Goal: Book appointment/travel/reservation

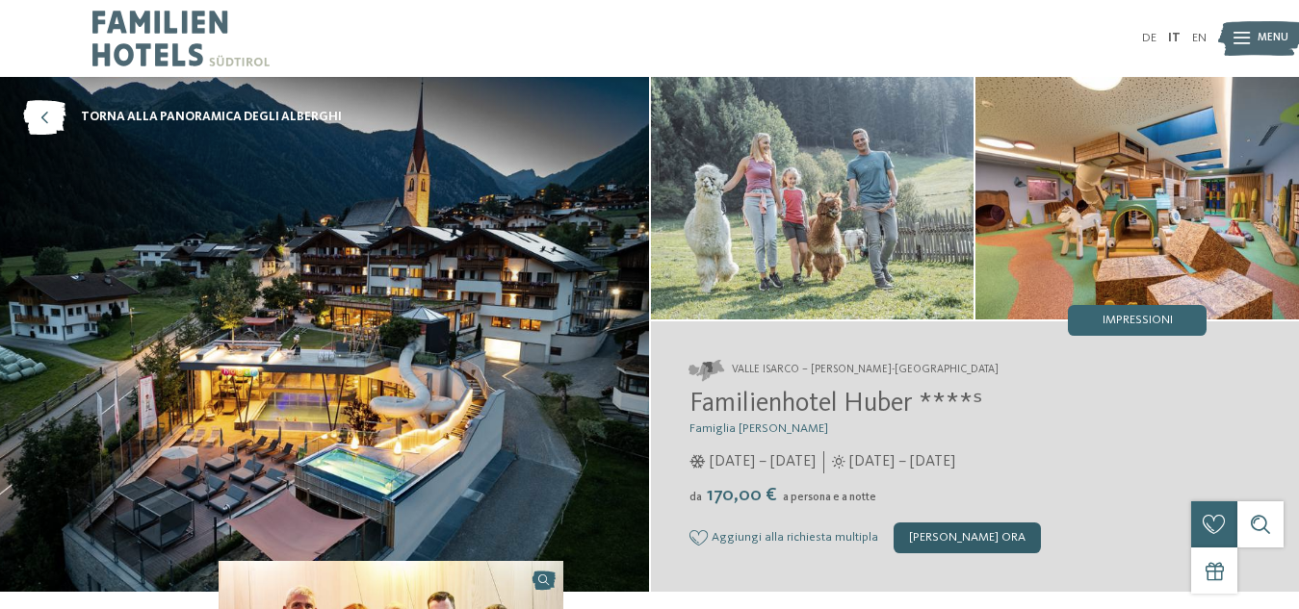
click at [948, 543] on div "[PERSON_NAME] ora" at bounding box center [966, 538] width 147 height 31
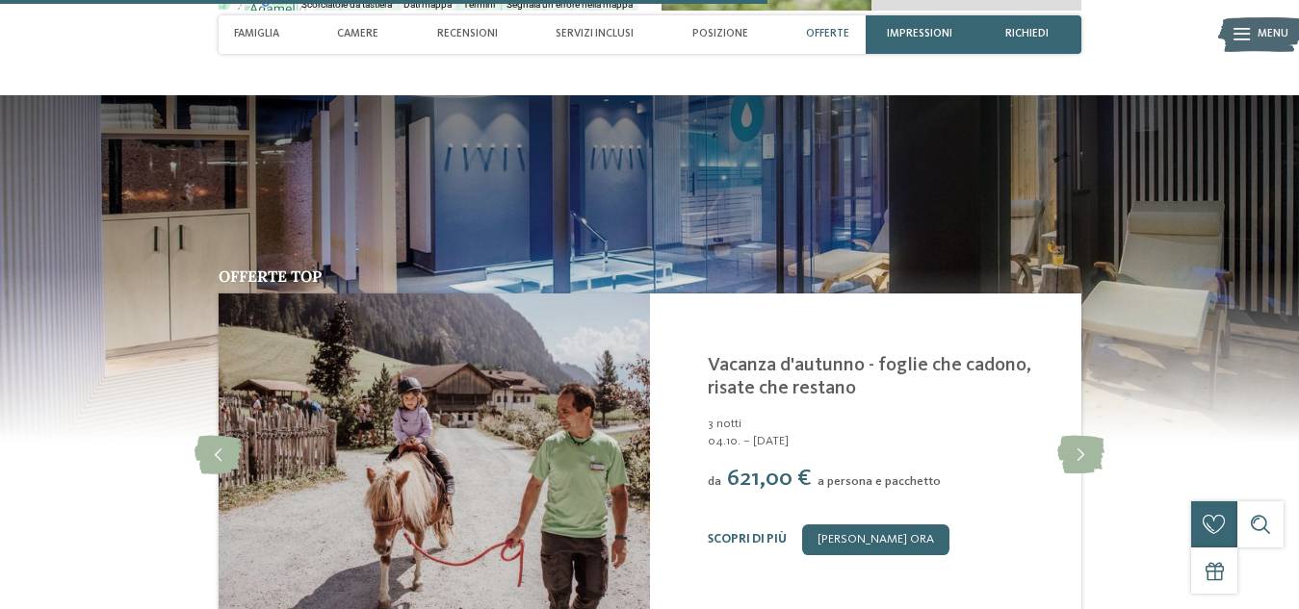
scroll to position [3337, 0]
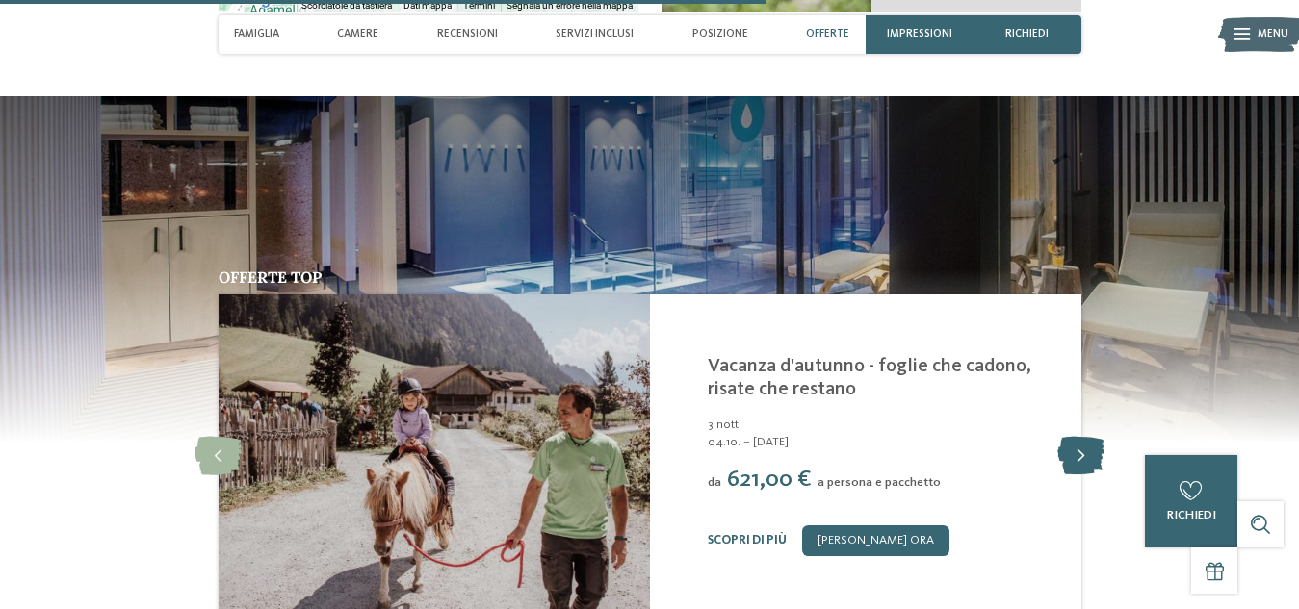
click at [1073, 437] on icon at bounding box center [1080, 456] width 47 height 39
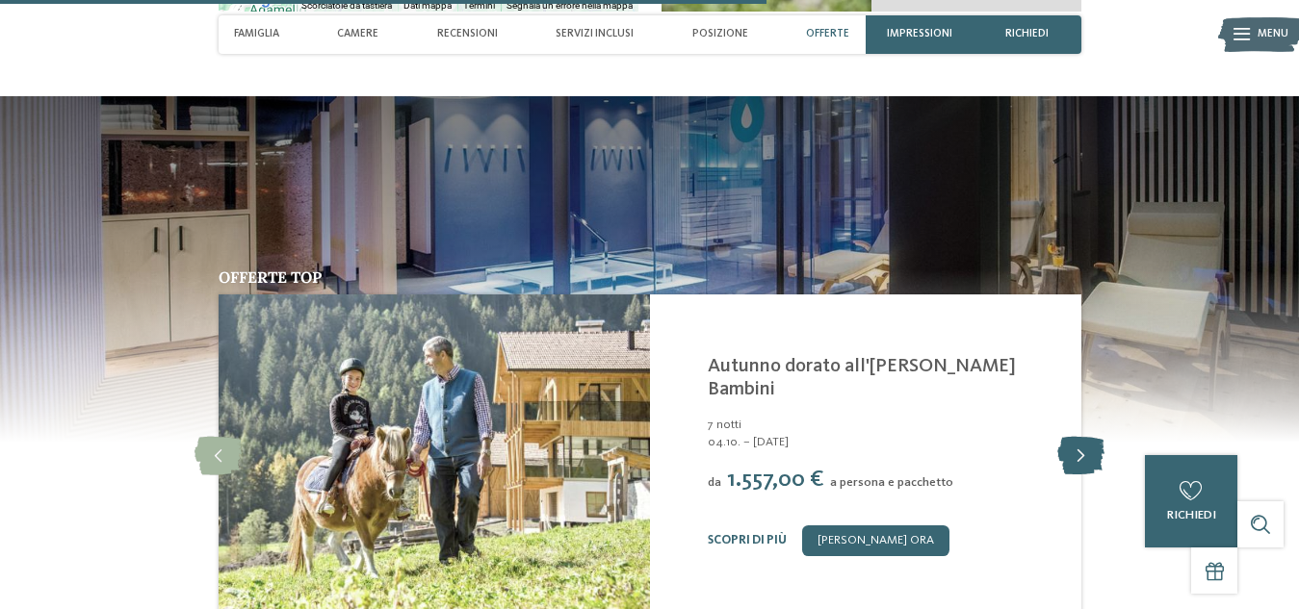
click at [1073, 437] on icon at bounding box center [1080, 456] width 47 height 39
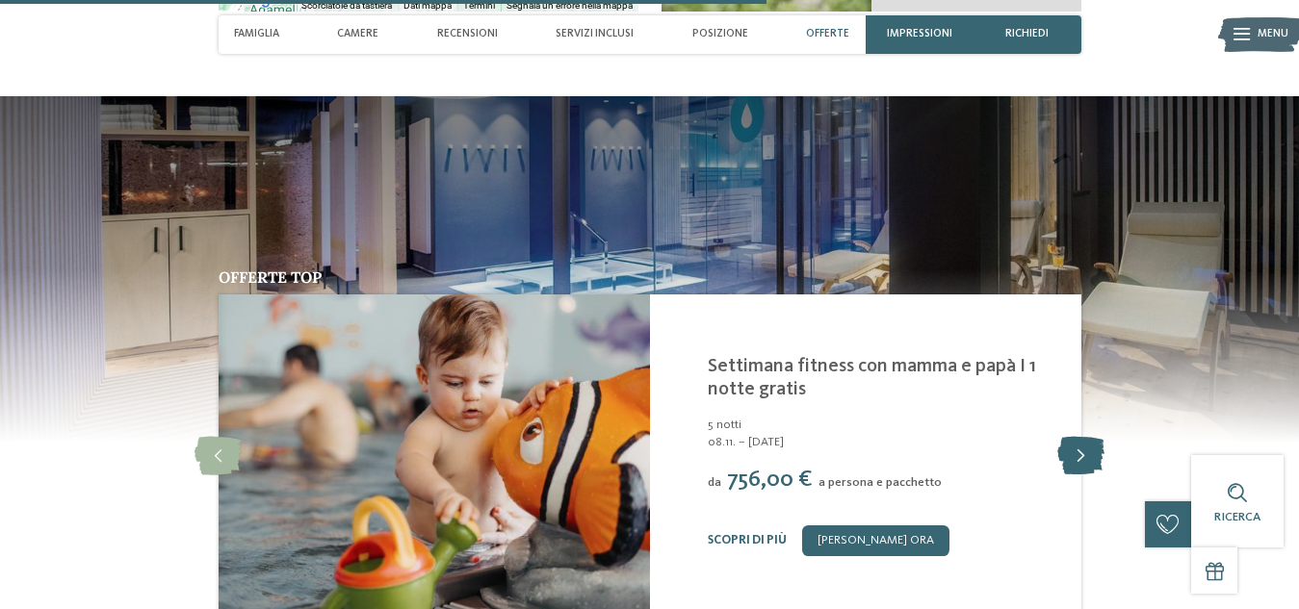
click at [1073, 437] on icon at bounding box center [1080, 456] width 47 height 39
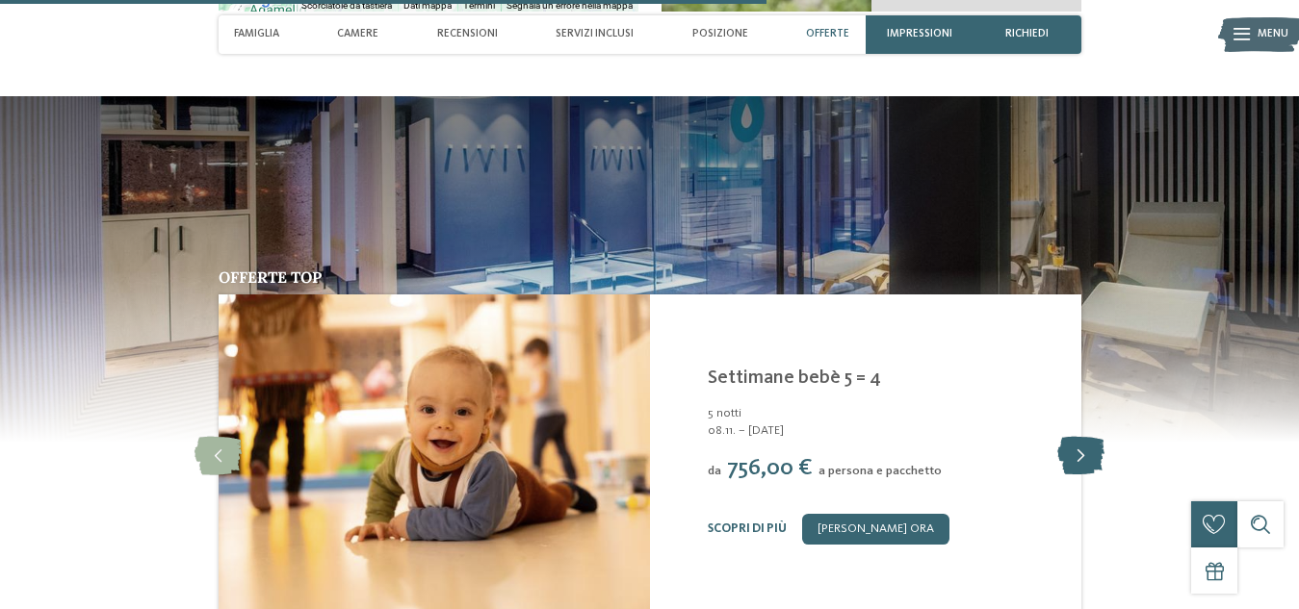
click at [1073, 437] on icon at bounding box center [1080, 456] width 47 height 39
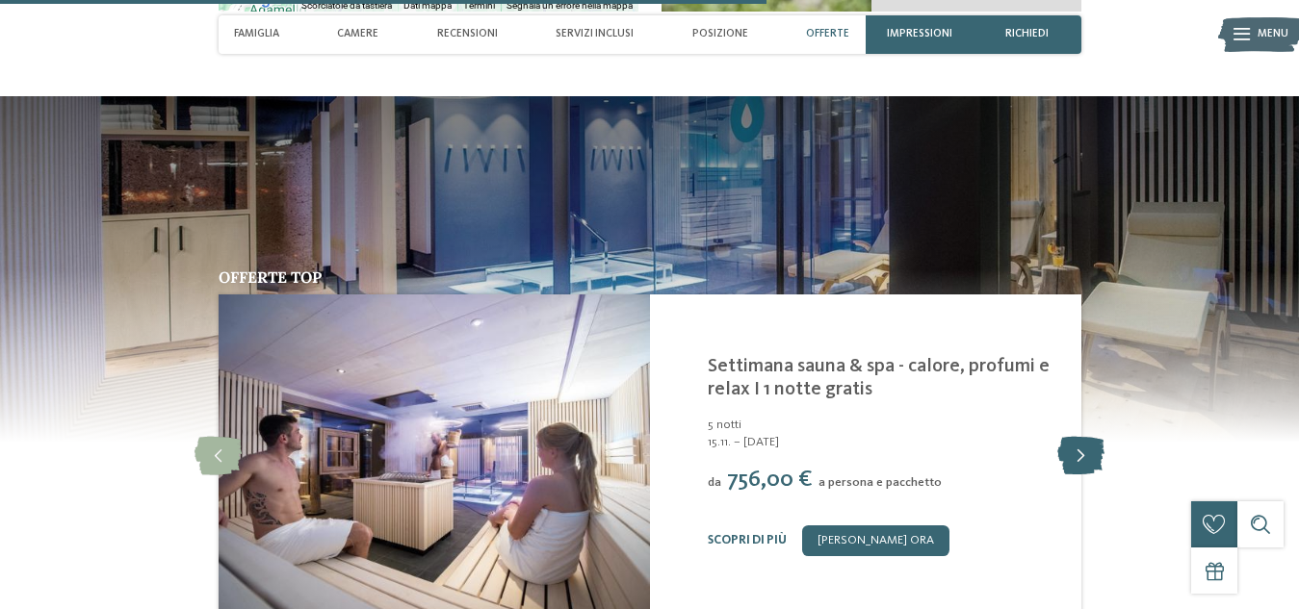
click at [1073, 437] on icon at bounding box center [1080, 456] width 47 height 39
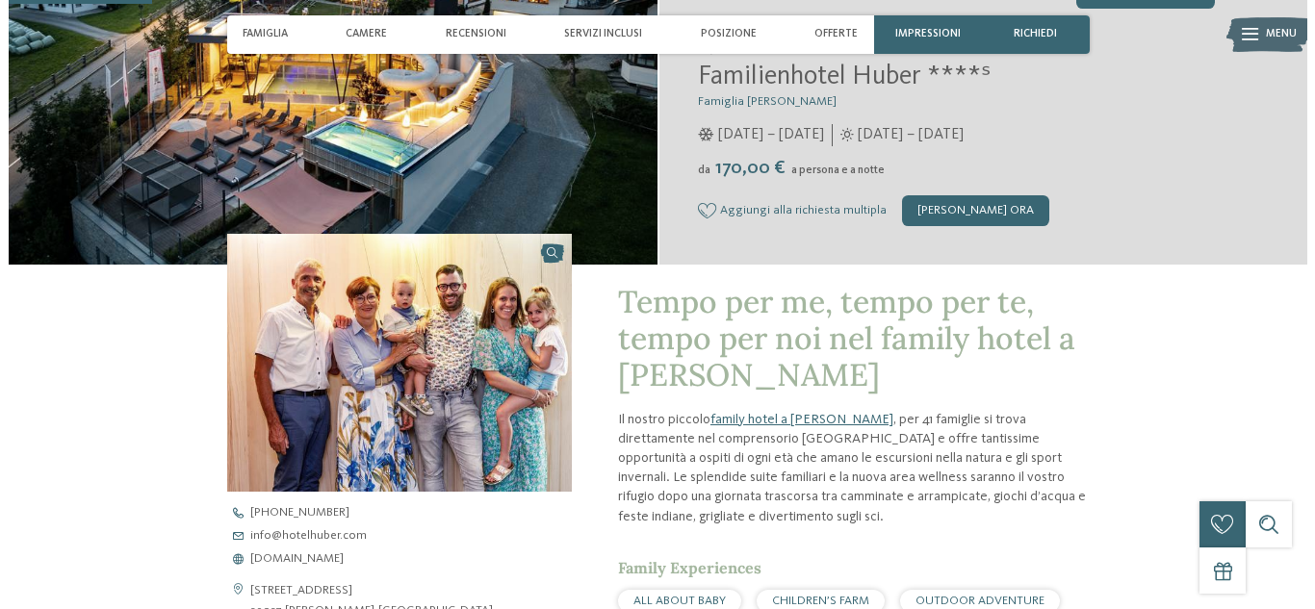
scroll to position [0, 0]
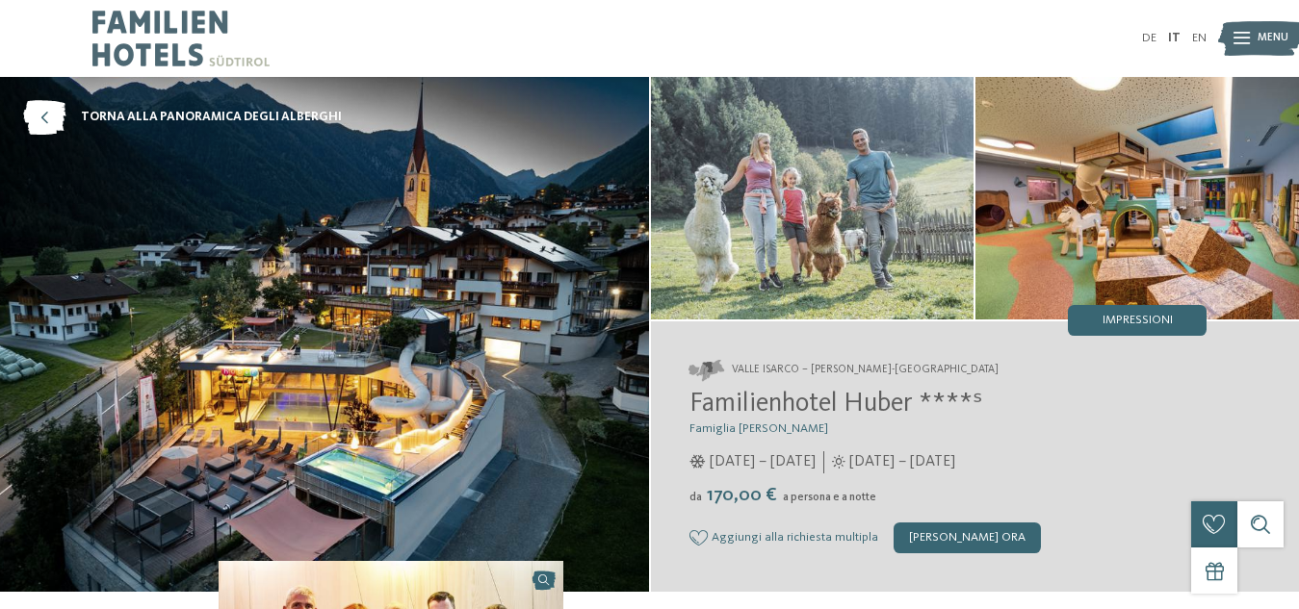
click at [1251, 40] on img at bounding box center [1260, 38] width 85 height 42
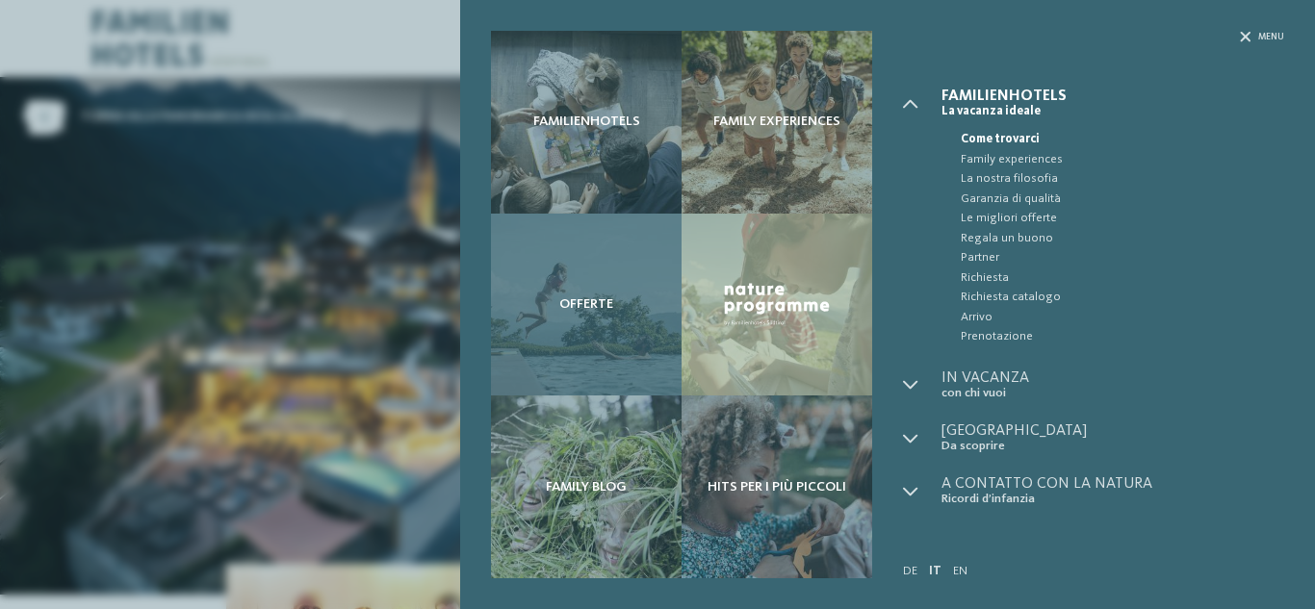
click at [569, 311] on span "Offerte" at bounding box center [586, 305] width 54 height 16
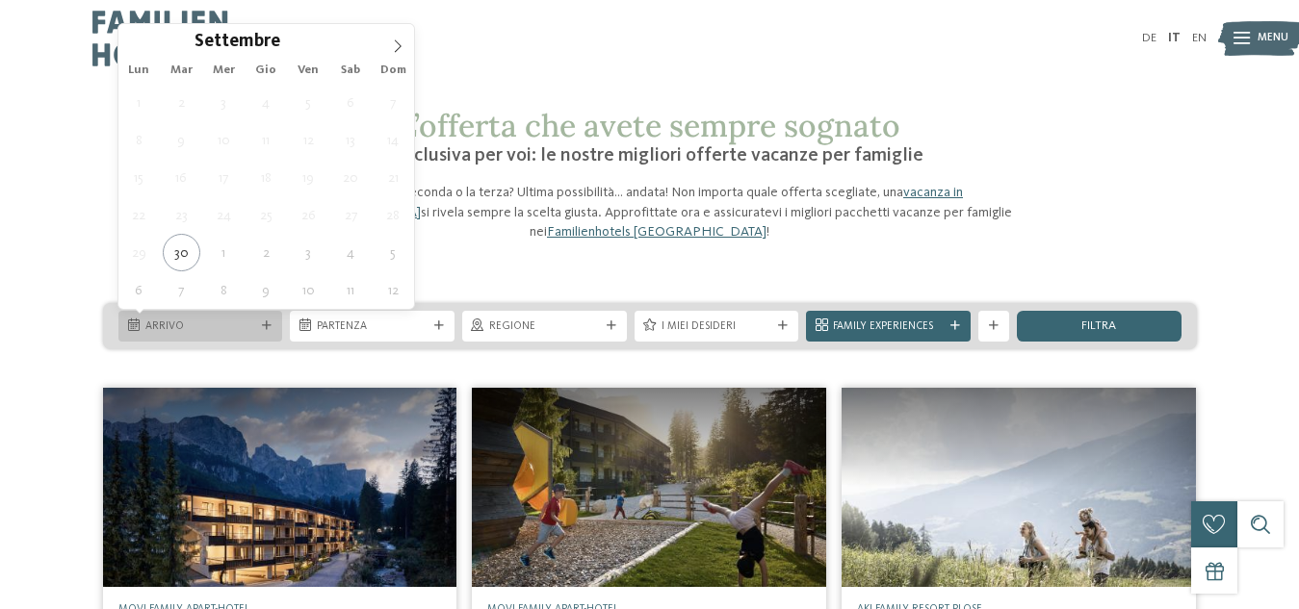
click at [180, 329] on span "Arrivo" at bounding box center [200, 327] width 111 height 15
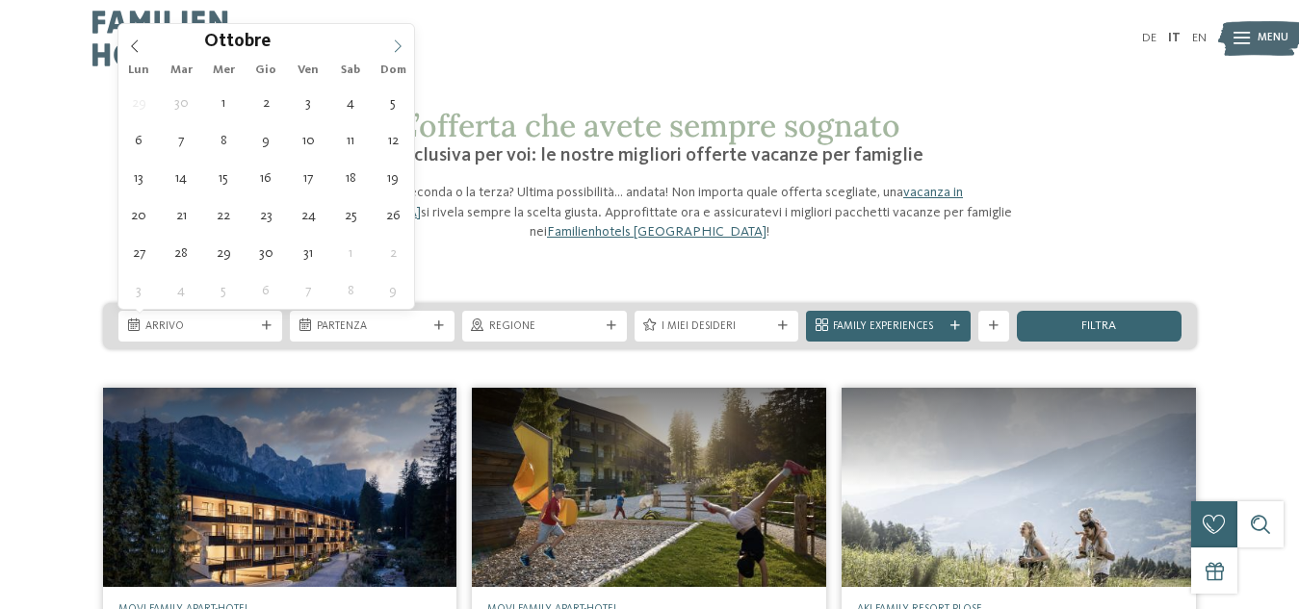
click at [395, 43] on icon at bounding box center [397, 45] width 13 height 13
type input "****"
click at [395, 43] on icon at bounding box center [397, 45] width 13 height 13
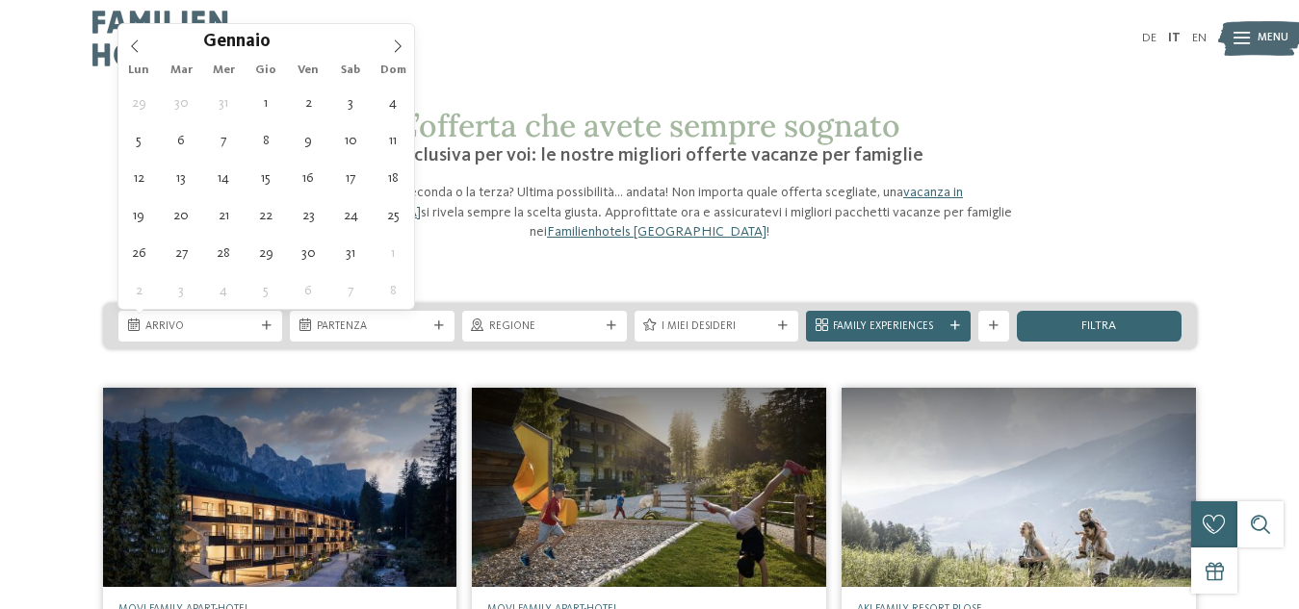
click at [324, 91] on div "29 30 31 1 2 3 4 5 6 7 8 9 10 11 12 13 14 15 16 17 18 19 20 21 22 23 24 25 26 2…" at bounding box center [266, 196] width 297 height 225
type div "[DATE]"
type input "****"
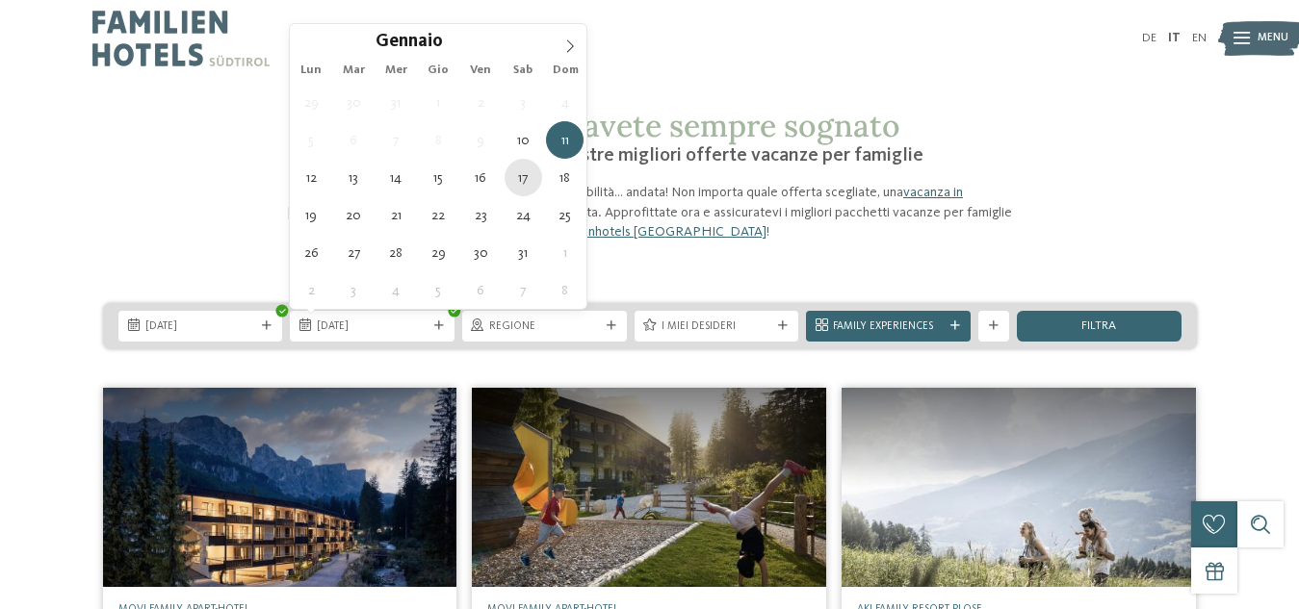
type div "[DATE]"
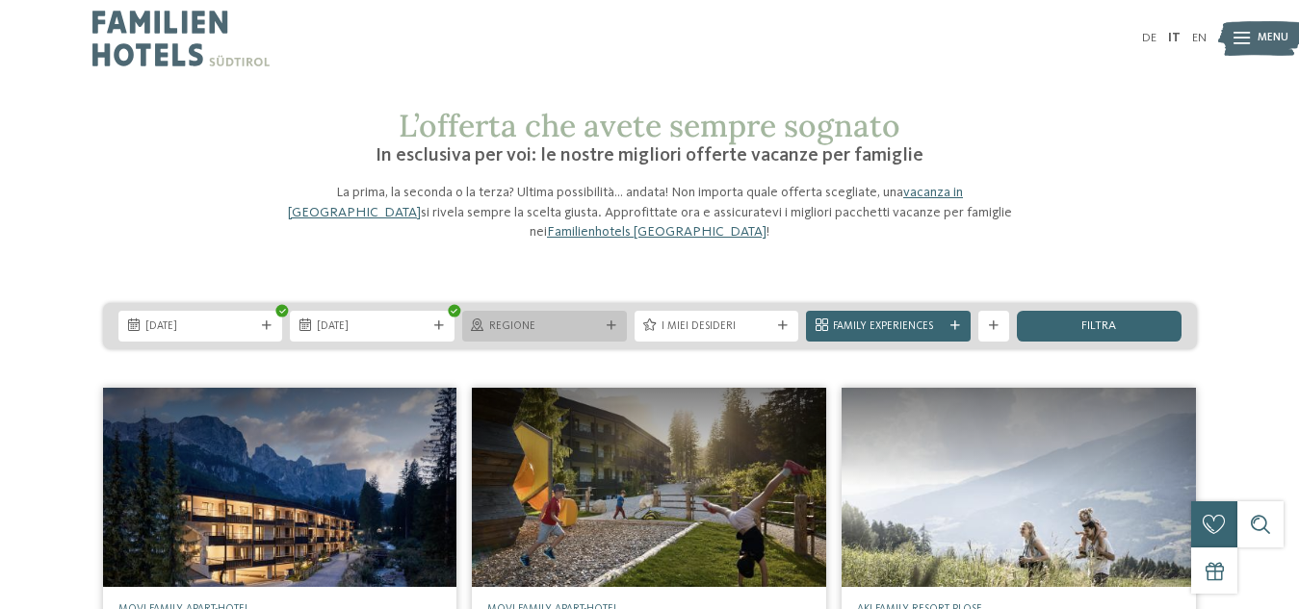
click at [609, 320] on div "Regione" at bounding box center [544, 326] width 165 height 31
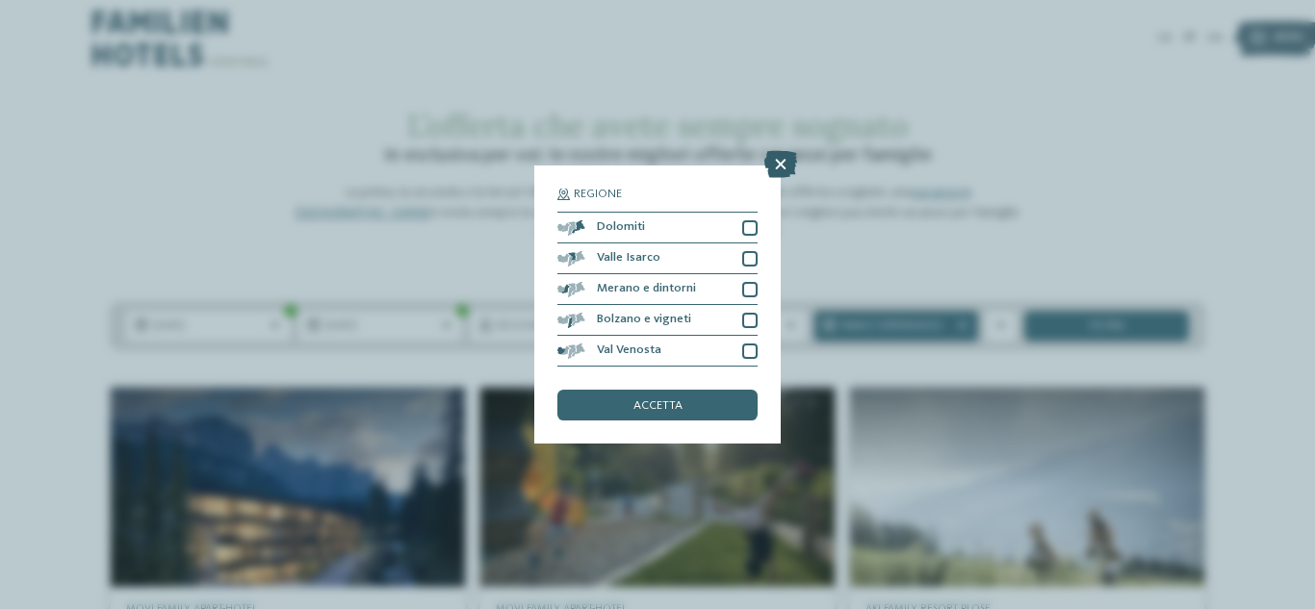
click at [777, 156] on icon at bounding box center [780, 164] width 33 height 27
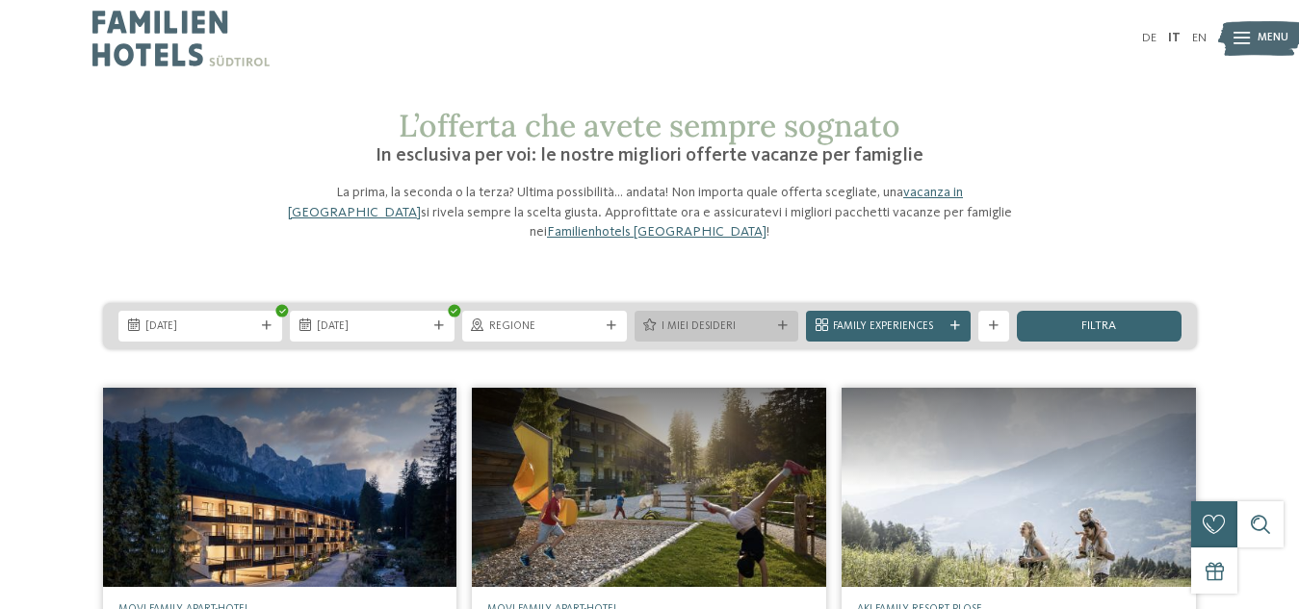
click at [730, 311] on div "I miei desideri" at bounding box center [716, 326] width 165 height 31
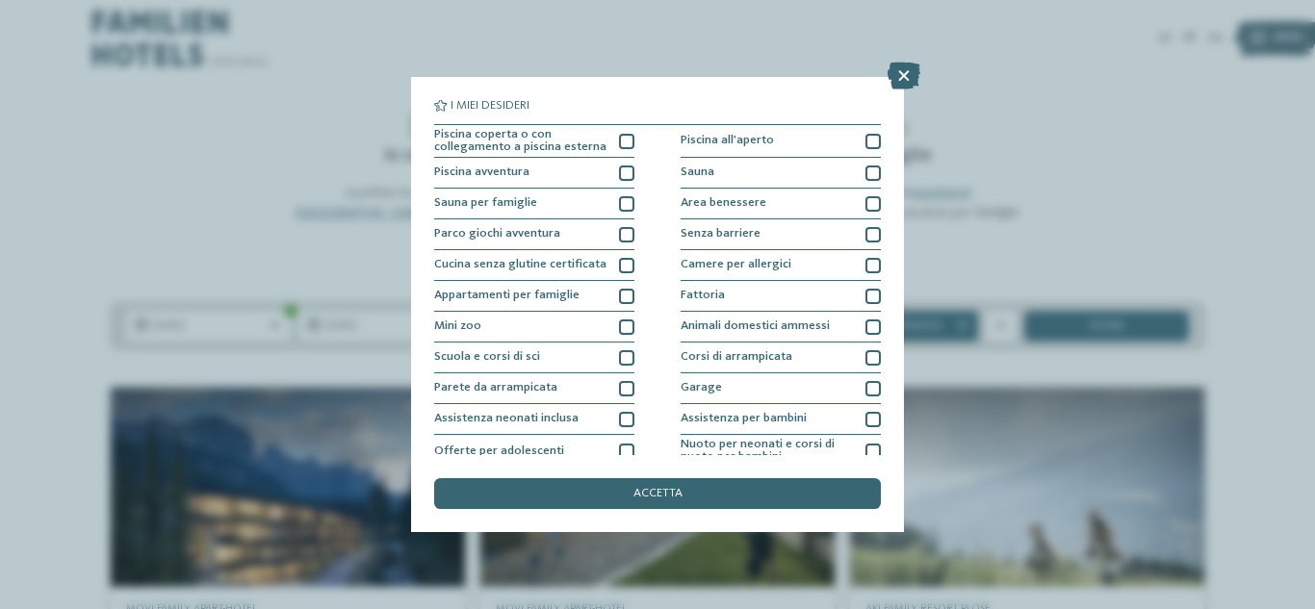
click at [1143, 210] on div "I miei desideri Piscina coperta o con collegamento a piscina esterna Piscina al…" at bounding box center [657, 304] width 1315 height 609
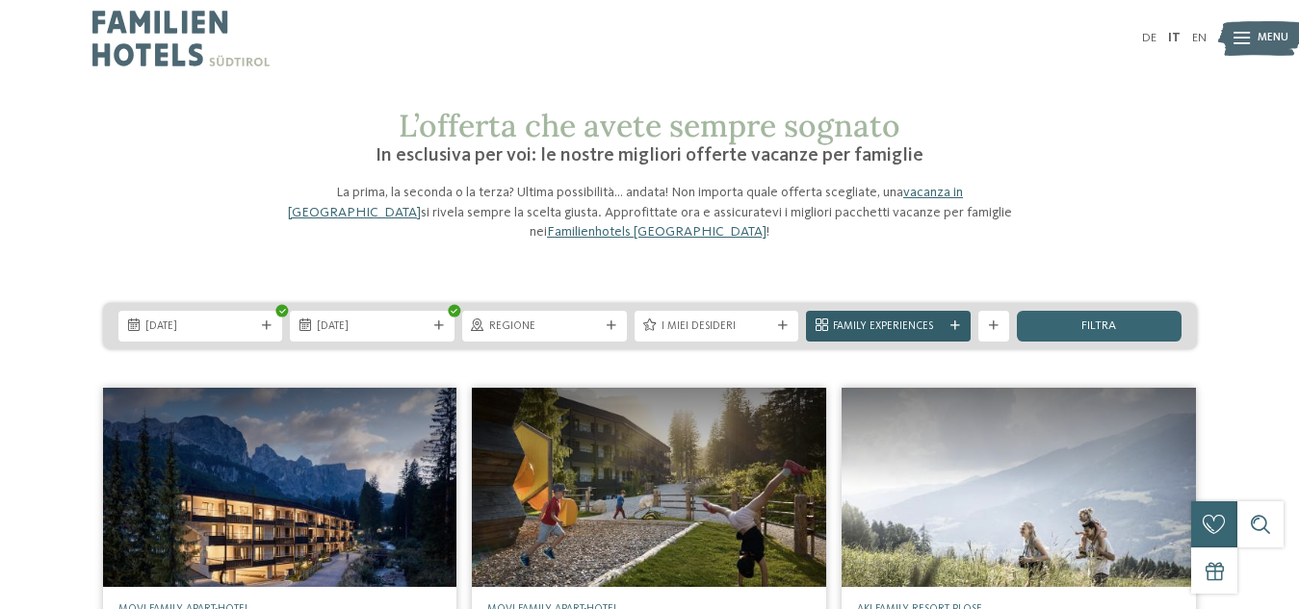
click at [938, 323] on span "Family Experiences" at bounding box center [888, 327] width 111 height 15
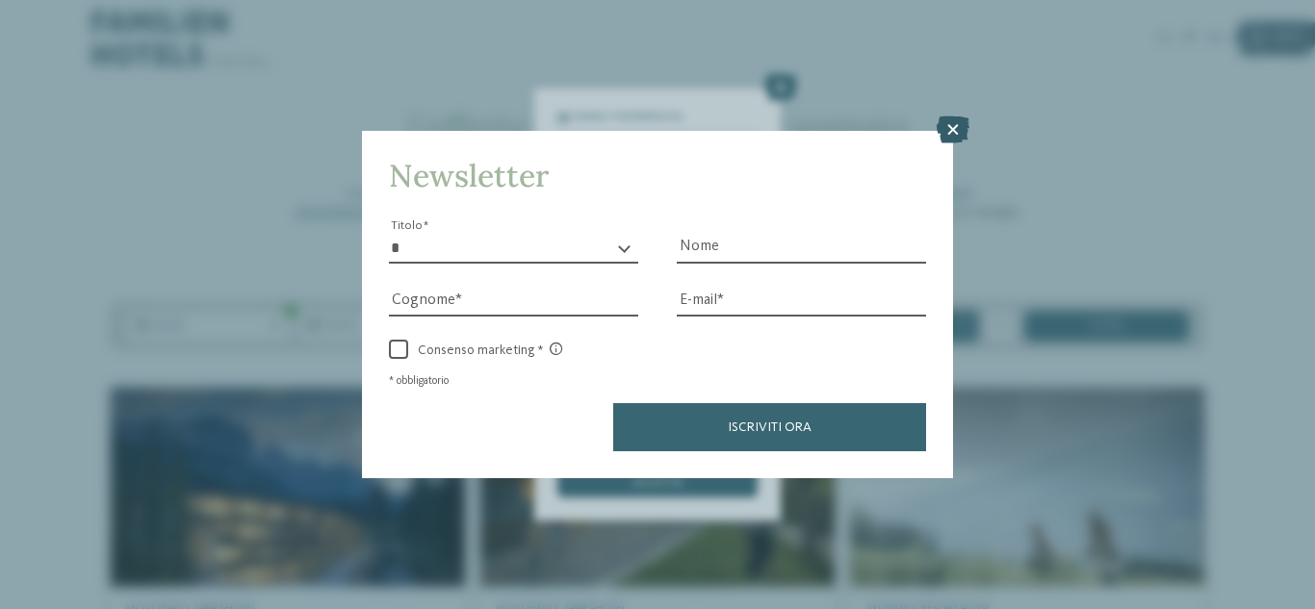
click at [956, 121] on icon at bounding box center [953, 129] width 33 height 27
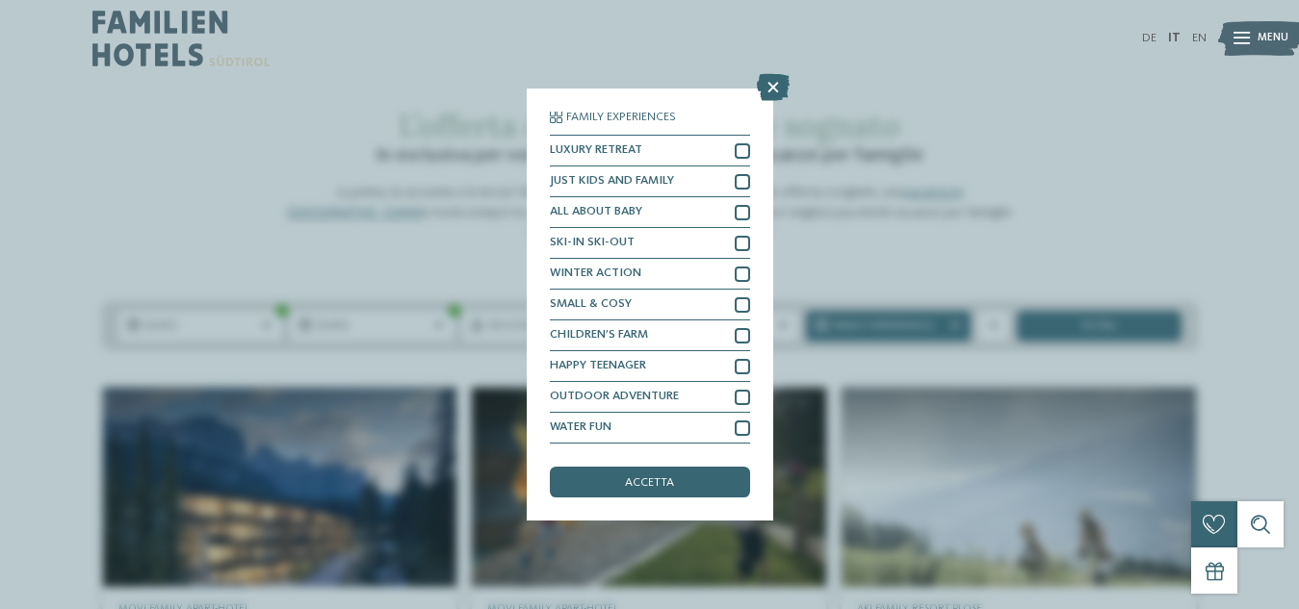
click at [1127, 196] on div "Family Experiences LUXURY RETREAT JUST KIDS AND FAMILY" at bounding box center [649, 304] width 1299 height 609
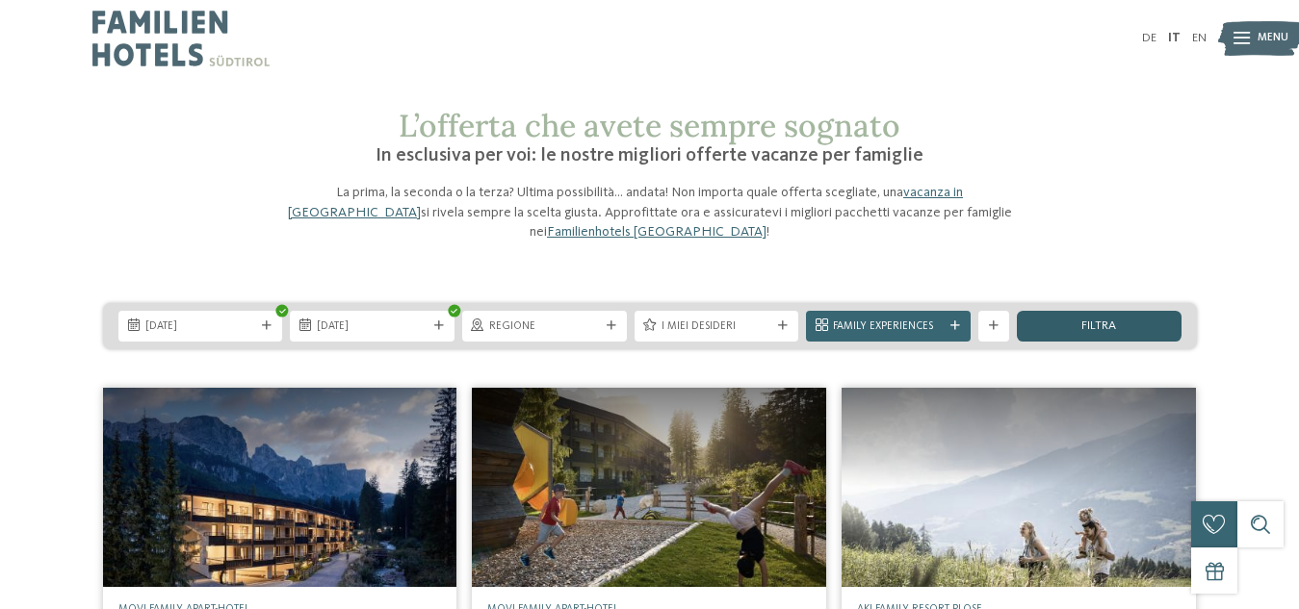
click at [1098, 313] on div "filtra" at bounding box center [1099, 326] width 165 height 31
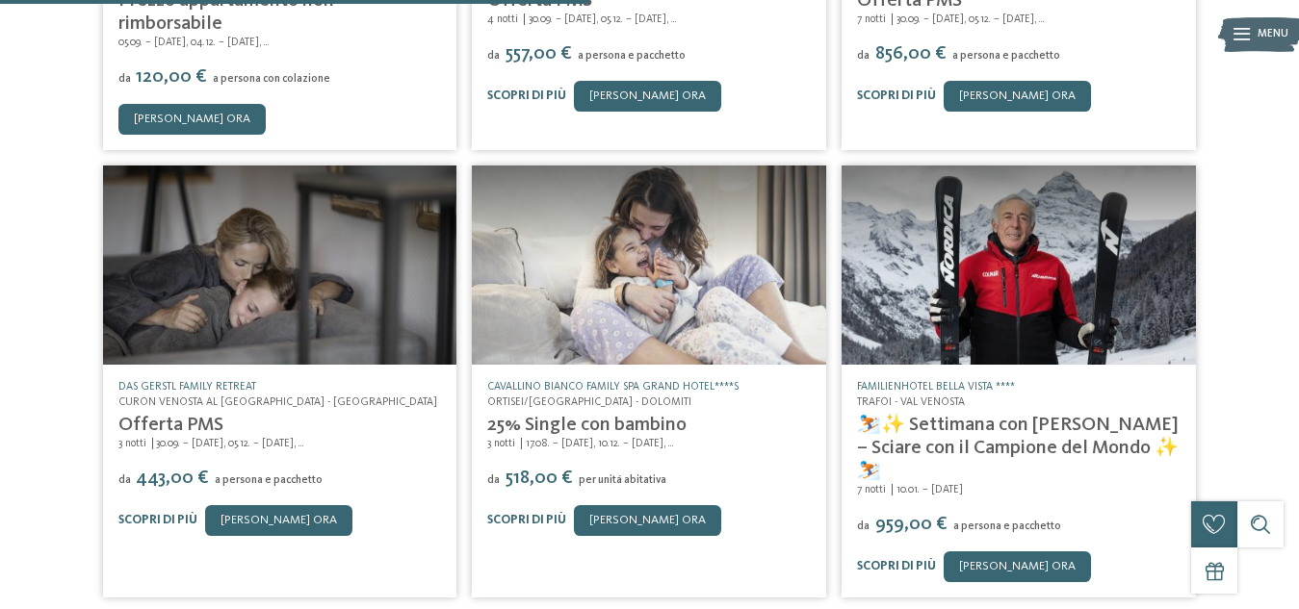
scroll to position [741, 0]
